Goal: Find specific page/section: Find specific page/section

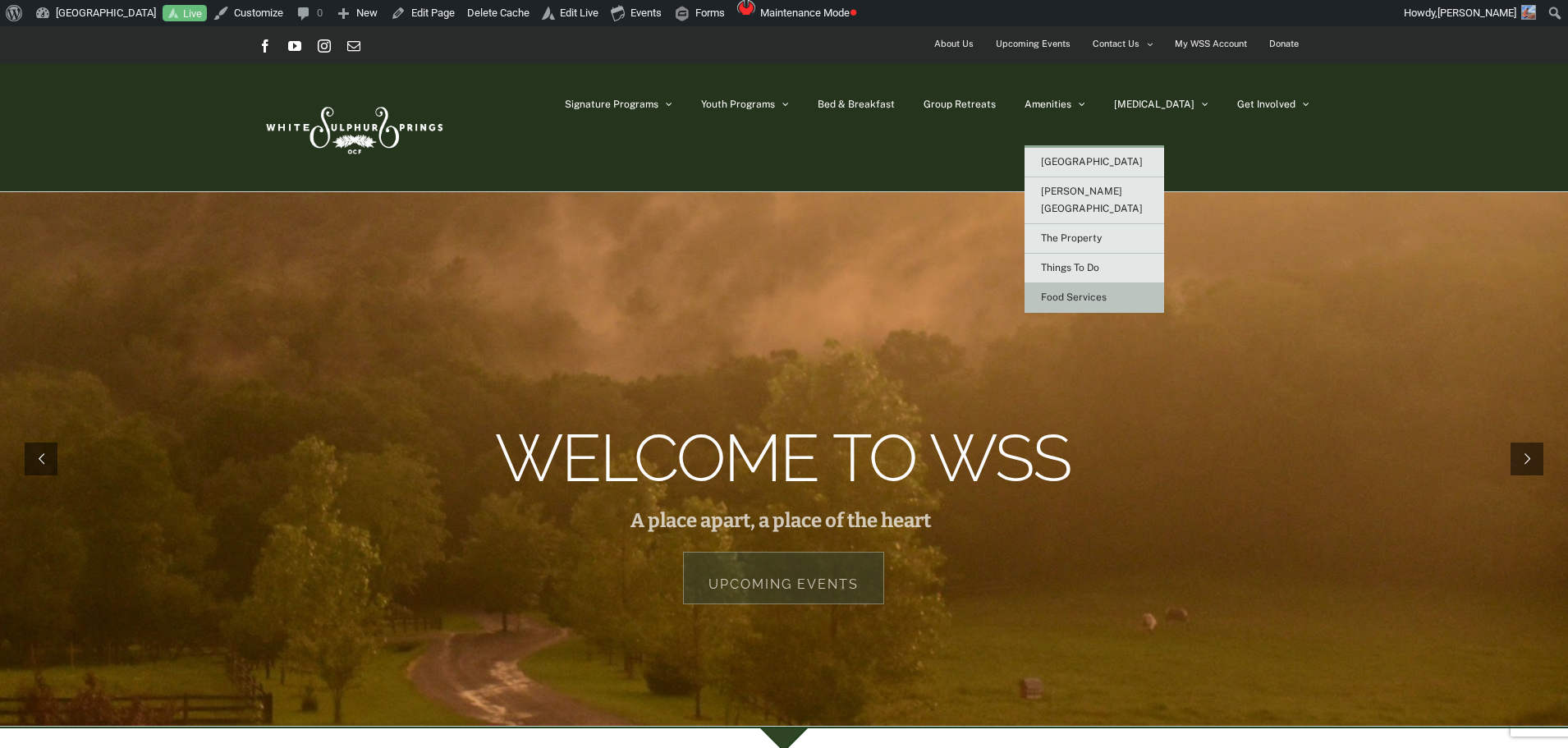
click at [1107, 291] on span "Food Services" at bounding box center [1074, 296] width 66 height 11
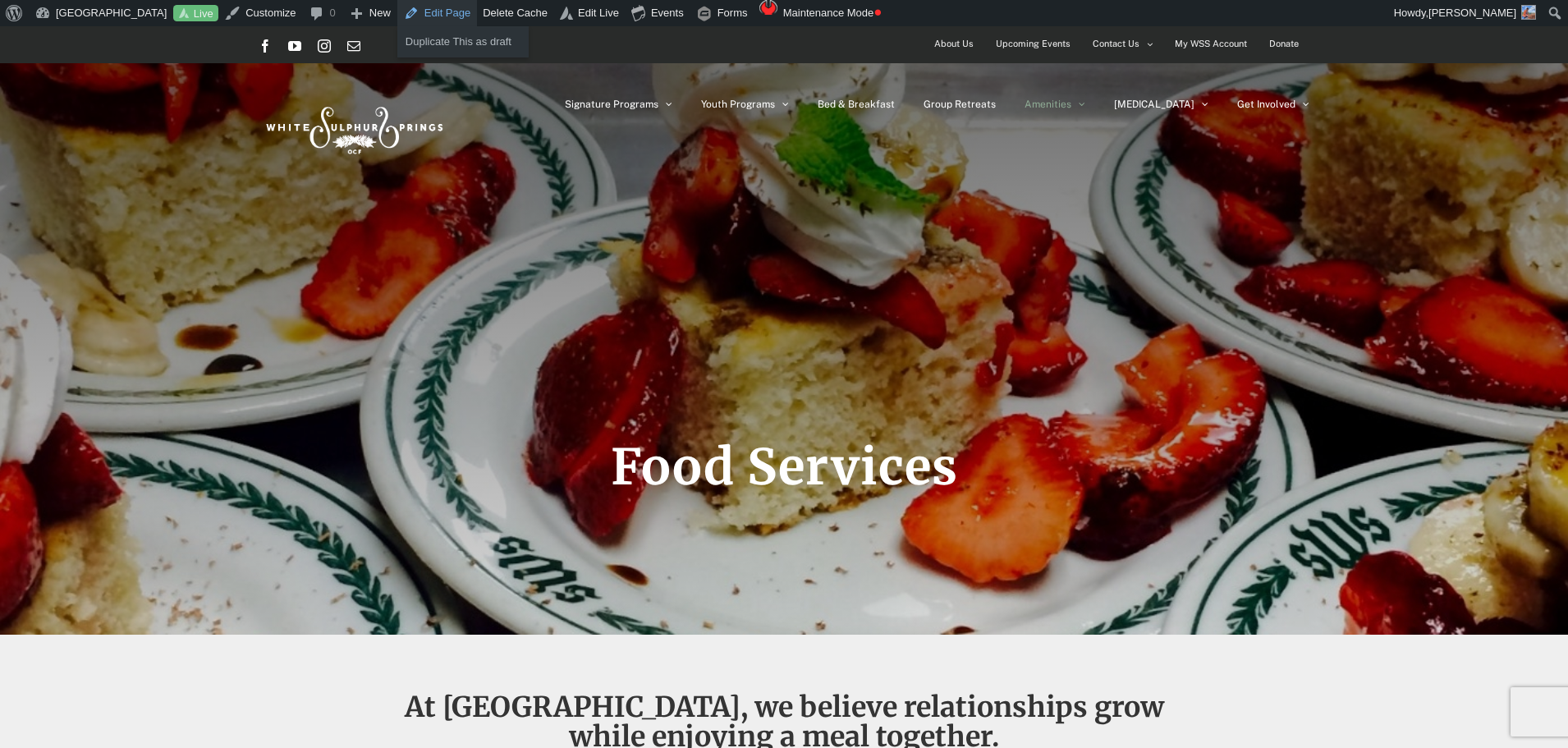
click at [452, 13] on link "Edit Page" at bounding box center [437, 13] width 79 height 26
